Goal: Task Accomplishment & Management: Use online tool/utility

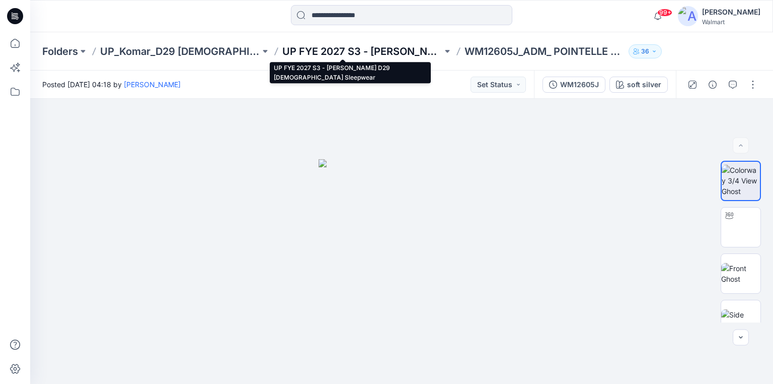
click at [298, 52] on p "UP FYE 2027 S3 - Komar D29 Ladies Sleepwear" at bounding box center [362, 51] width 160 height 14
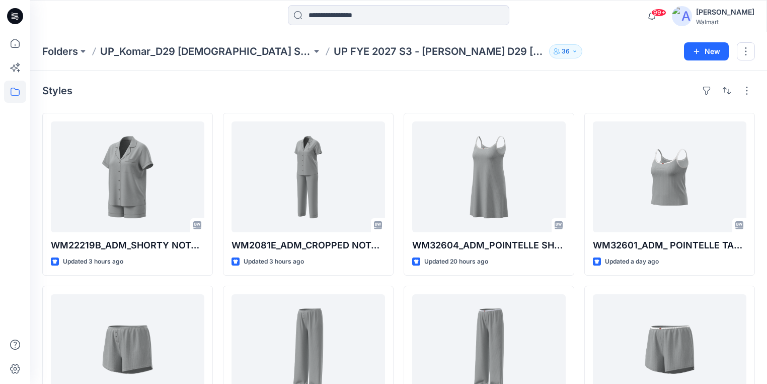
click at [187, 56] on p "UP_Komar_D29 Ladies Sleep" at bounding box center [205, 51] width 211 height 14
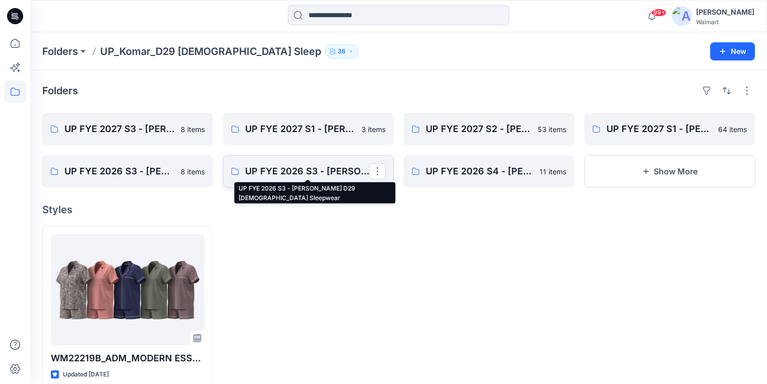
click at [298, 169] on p "UP FYE 2026 S3 - Komar D29 Ladies Sleepwear" at bounding box center [307, 171] width 124 height 14
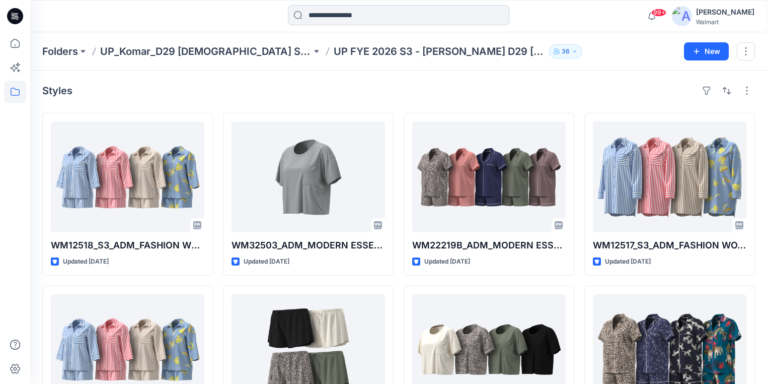
click at [333, 18] on input at bounding box center [398, 15] width 221 height 20
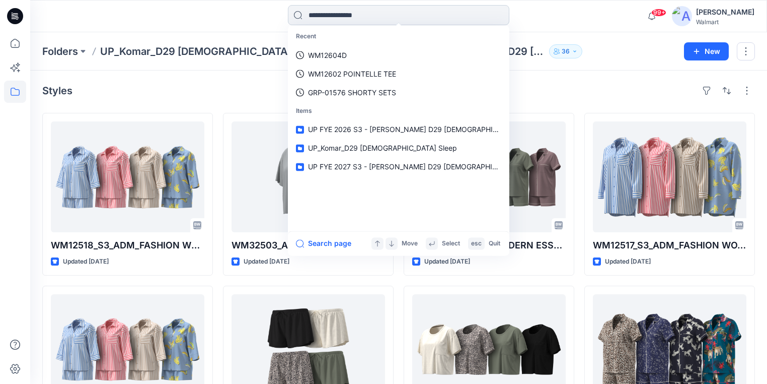
click at [336, 17] on input at bounding box center [398, 15] width 221 height 20
click at [343, 18] on input at bounding box center [398, 15] width 221 height 20
paste input "********"
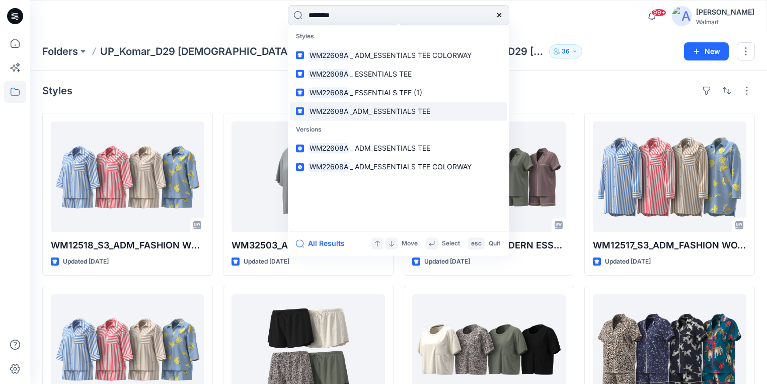
type input "********"
click at [372, 111] on span "_ADM_ ESSENTIALS TEE" at bounding box center [390, 111] width 81 height 9
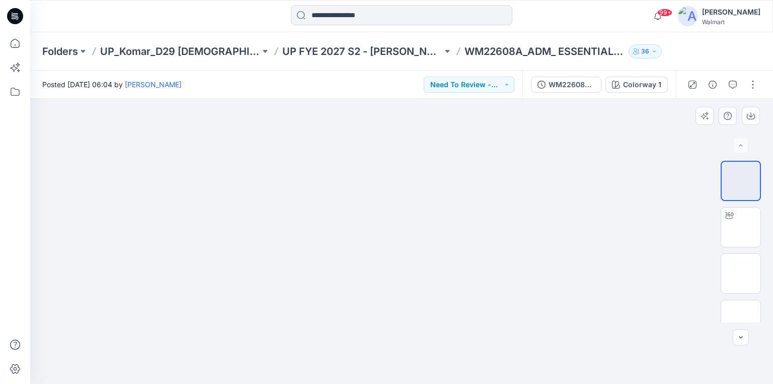
click at [258, 197] on div at bounding box center [401, 241] width 743 height 285
click at [752, 86] on button "button" at bounding box center [753, 85] width 16 height 16
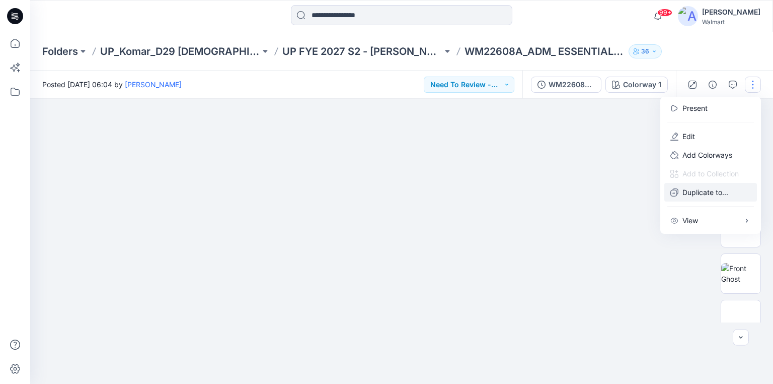
click at [702, 190] on p "Duplicate to..." at bounding box center [706, 192] width 46 height 11
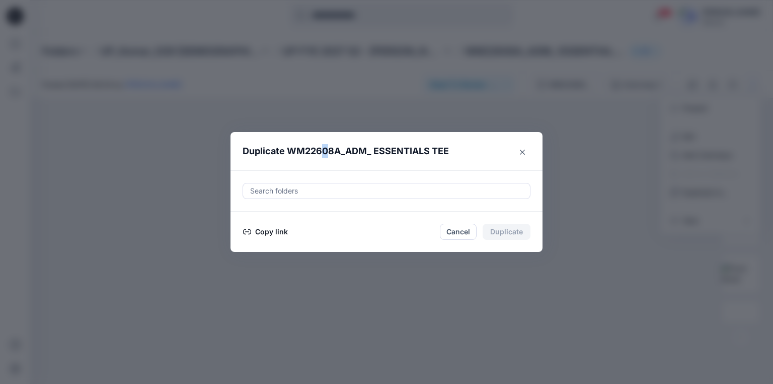
drag, startPoint x: 321, startPoint y: 141, endPoint x: 326, endPoint y: 161, distance: 20.9
click at [326, 161] on header "Duplicate WM22608A_ADM_ ESSENTIALS TEE" at bounding box center [377, 151] width 292 height 38
click at [262, 189] on div at bounding box center [386, 191] width 275 height 12
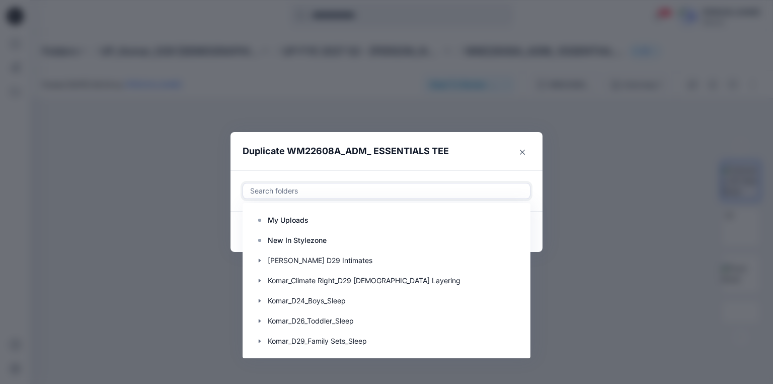
type input "*"
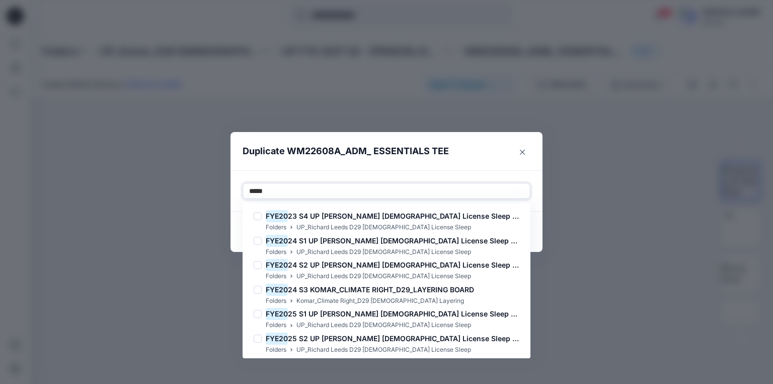
type input "******"
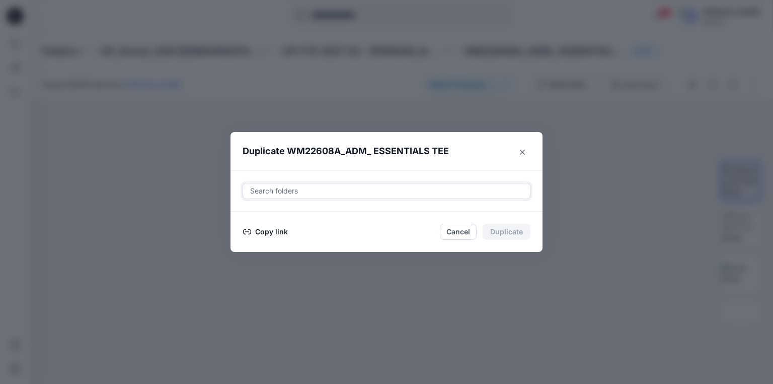
drag, startPoint x: 279, startPoint y: 191, endPoint x: 259, endPoint y: 193, distance: 19.7
click at [259, 193] on div at bounding box center [386, 191] width 275 height 12
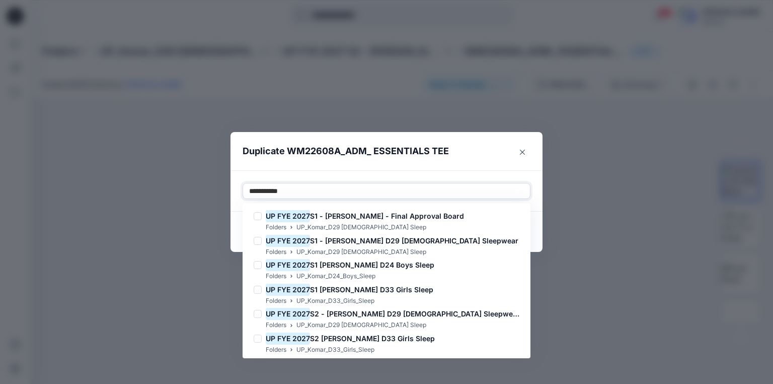
type input "**********"
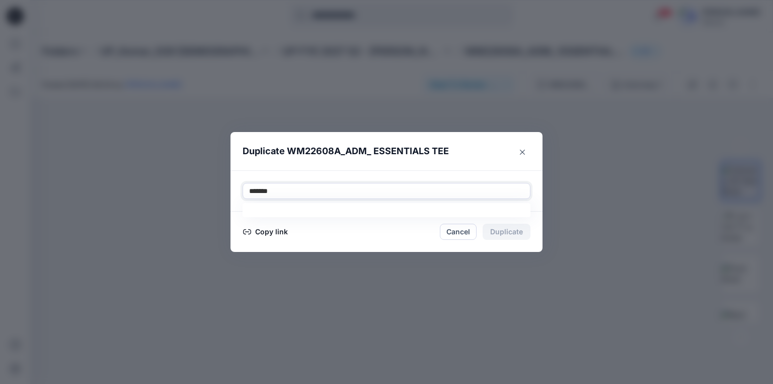
type input "********"
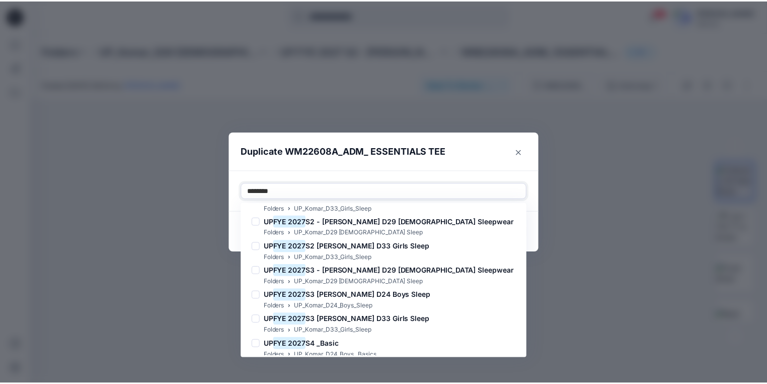
scroll to position [297, 0]
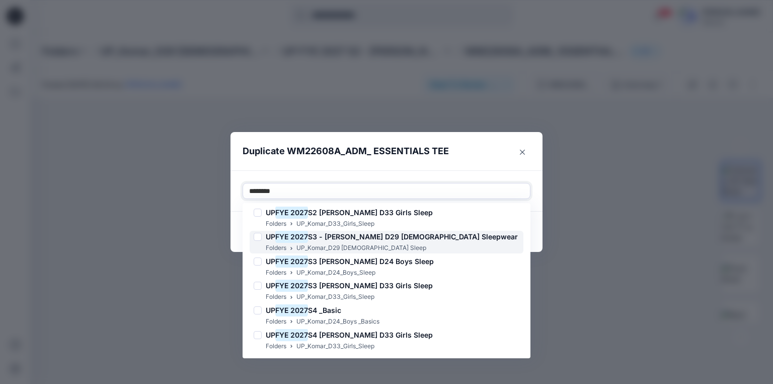
click at [358, 235] on span "S3 - Komar D29 Ladies Sleepwear" at bounding box center [413, 236] width 210 height 9
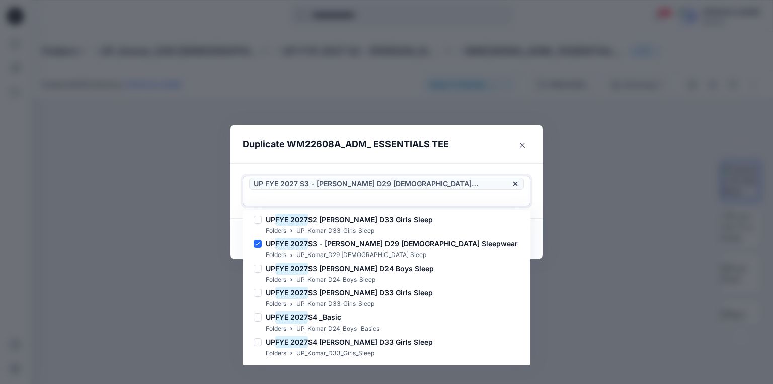
click at [471, 192] on div at bounding box center [386, 198] width 275 height 12
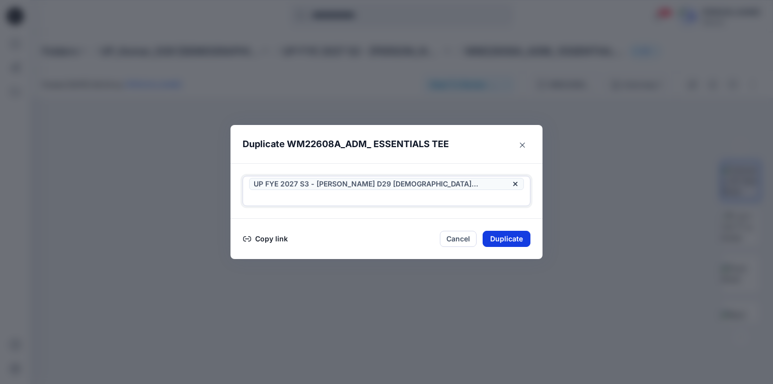
click at [505, 234] on button "Duplicate" at bounding box center [507, 239] width 48 height 16
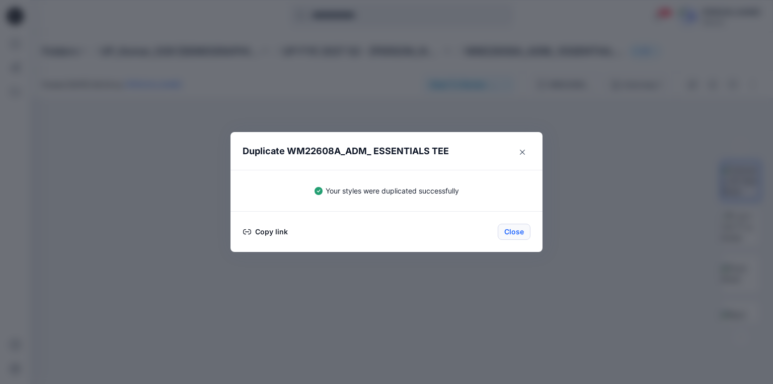
click at [507, 228] on button "Close" at bounding box center [514, 231] width 33 height 16
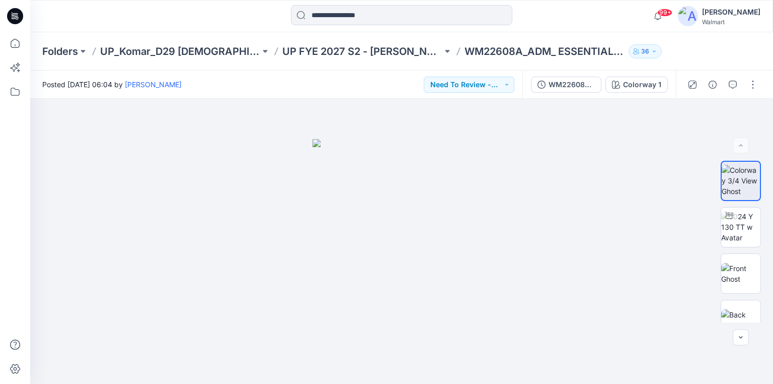
click at [14, 16] on icon at bounding box center [15, 16] width 16 height 16
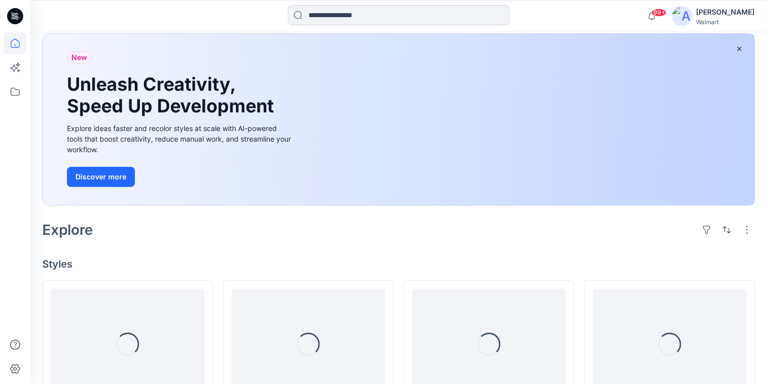
scroll to position [161, 0]
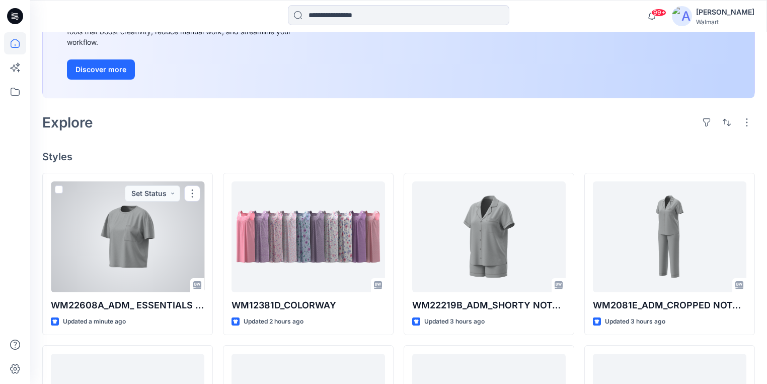
click at [173, 247] on div at bounding box center [128, 236] width 154 height 111
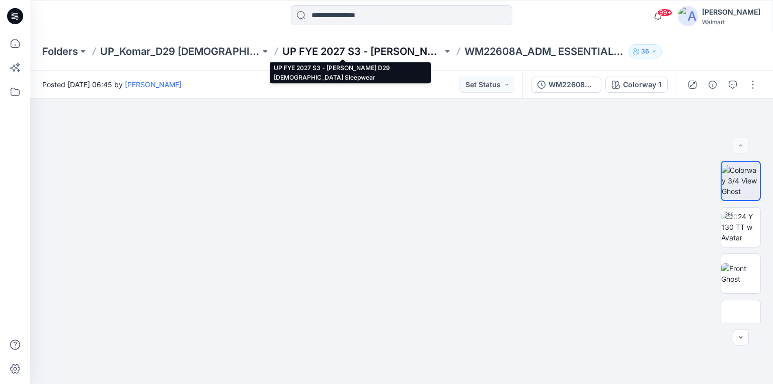
click at [354, 54] on p "UP FYE 2027 S3 - Komar D29 Ladies Sleepwear" at bounding box center [362, 51] width 160 height 14
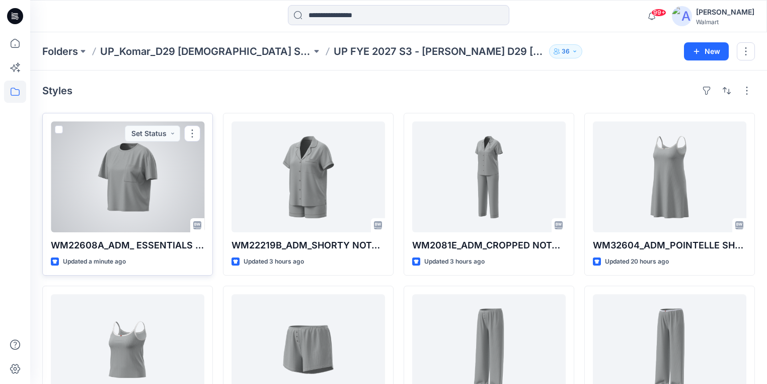
click at [156, 202] on div at bounding box center [128, 176] width 154 height 111
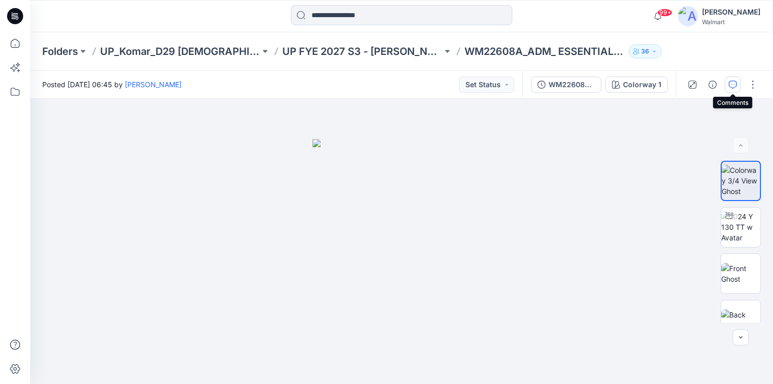
click at [731, 87] on icon "button" at bounding box center [733, 85] width 8 height 8
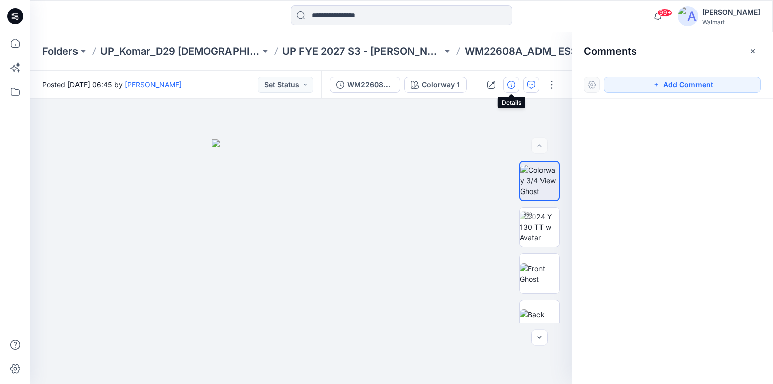
click at [513, 84] on icon "button" at bounding box center [511, 85] width 8 height 8
